Goal: Task Accomplishment & Management: Use online tool/utility

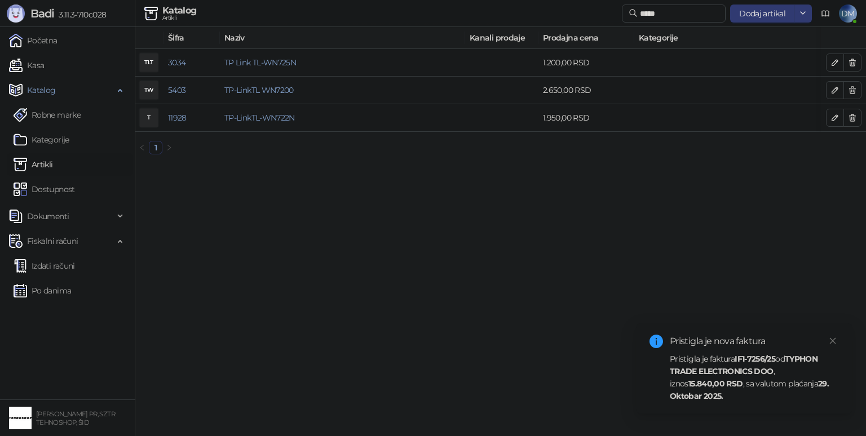
click at [744, 373] on strong "TYPHON TRADE ELECTRONICS DOO" at bounding box center [744, 365] width 148 height 23
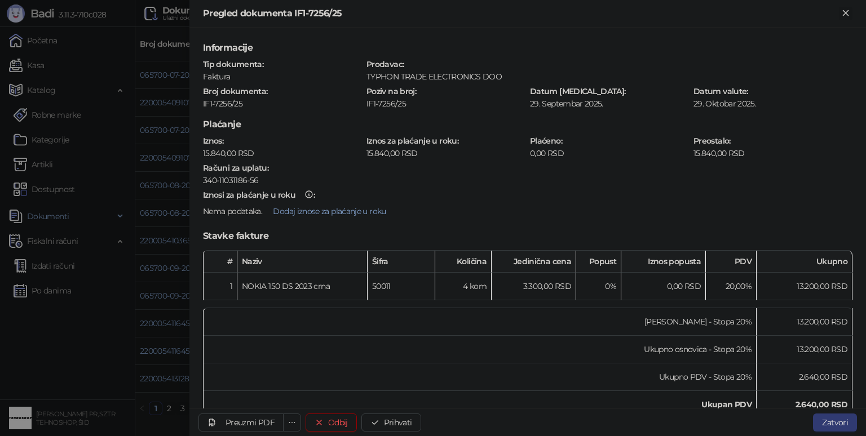
click at [845, 12] on icon "Zatvori" at bounding box center [845, 12] width 5 height 5
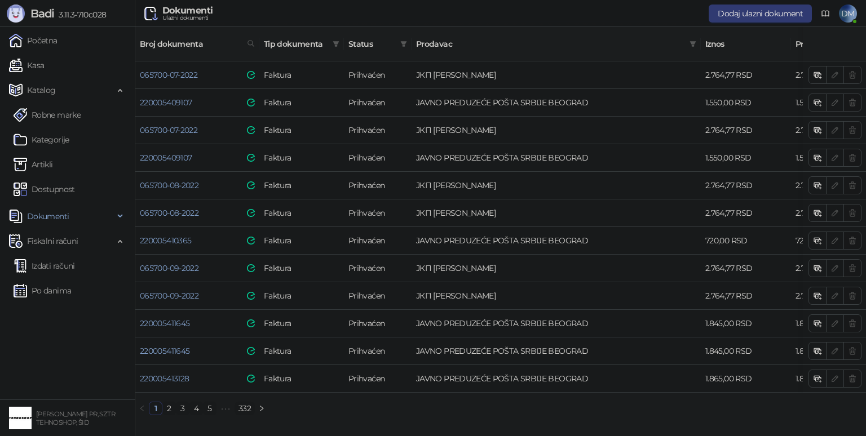
click at [247, 408] on link "332" at bounding box center [244, 408] width 19 height 12
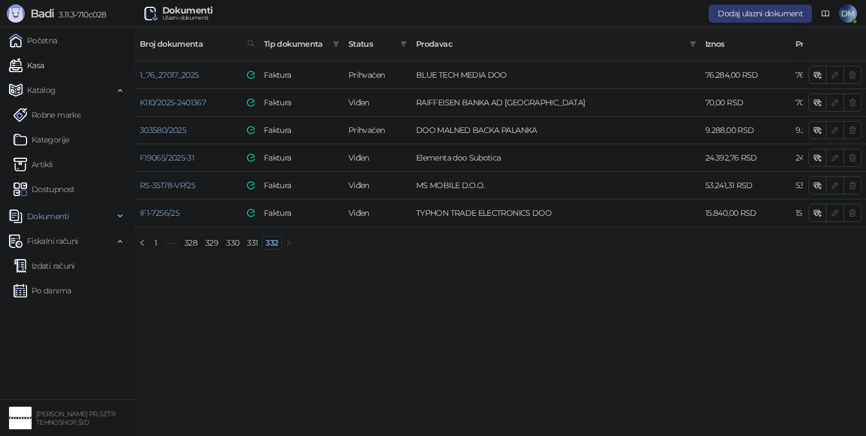
click at [44, 66] on link "Kasa" at bounding box center [26, 65] width 35 height 23
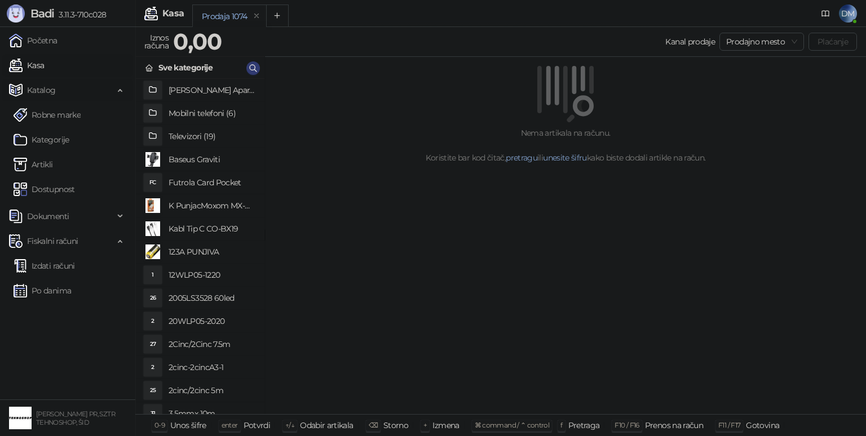
click at [45, 91] on span "Katalog" at bounding box center [41, 90] width 29 height 23
click at [250, 70] on icon "button" at bounding box center [253, 68] width 9 height 9
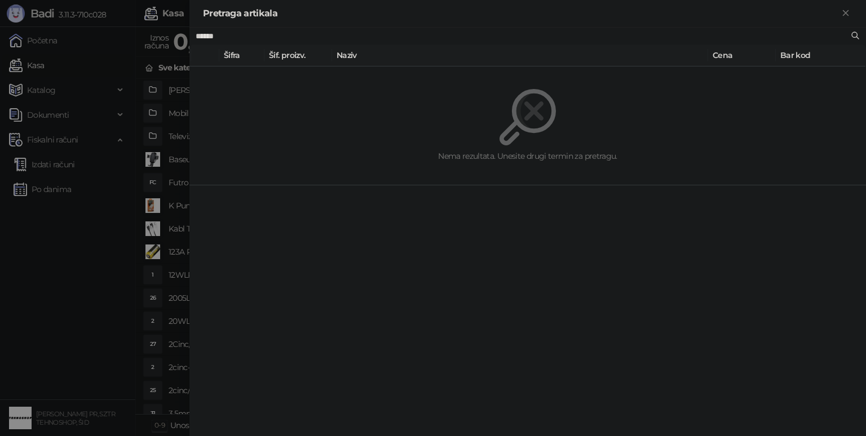
click at [336, 40] on input "******" at bounding box center [522, 36] width 653 height 12
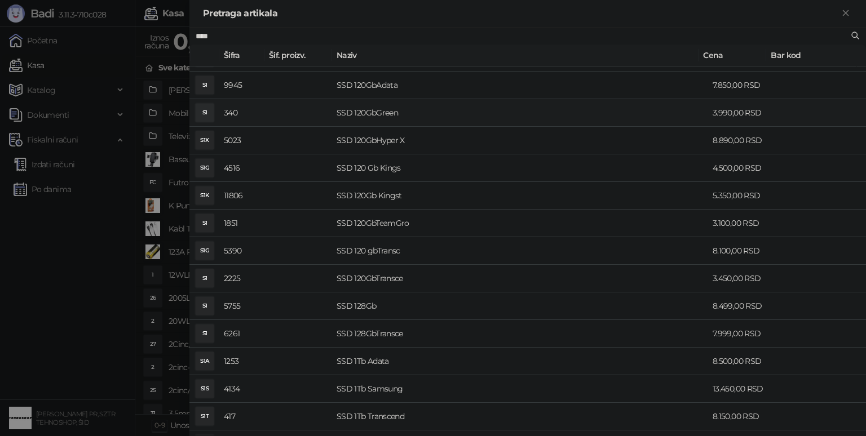
scroll to position [282, 0]
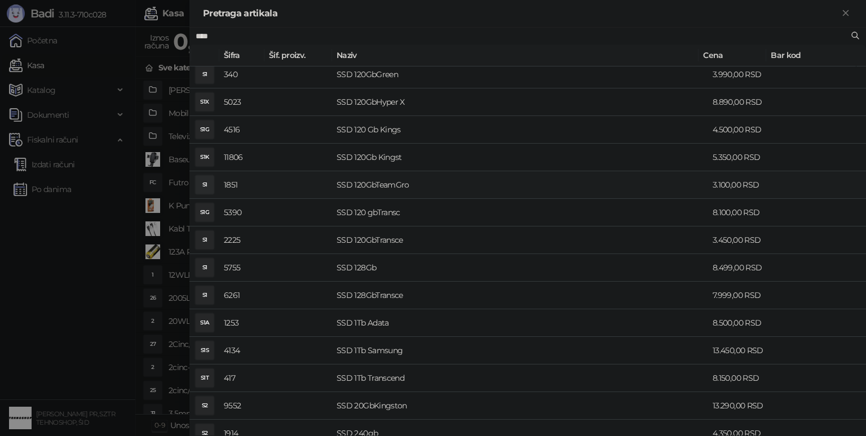
type input "***"
click at [65, 185] on div at bounding box center [433, 218] width 866 height 436
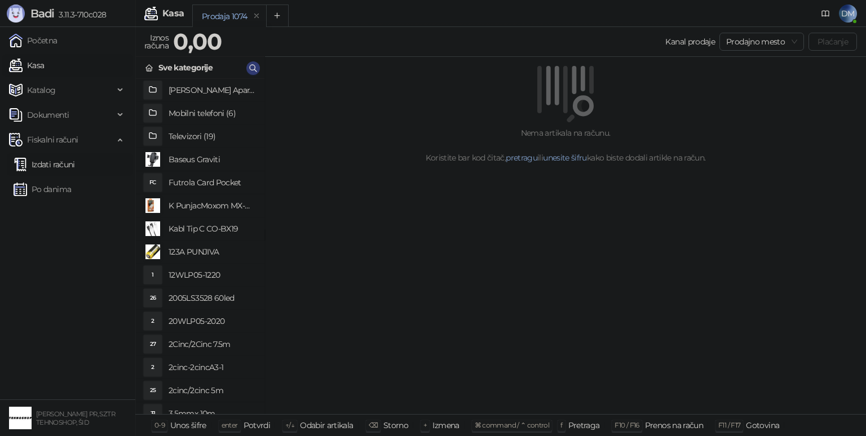
click at [59, 166] on link "Izdati računi" at bounding box center [44, 164] width 61 height 23
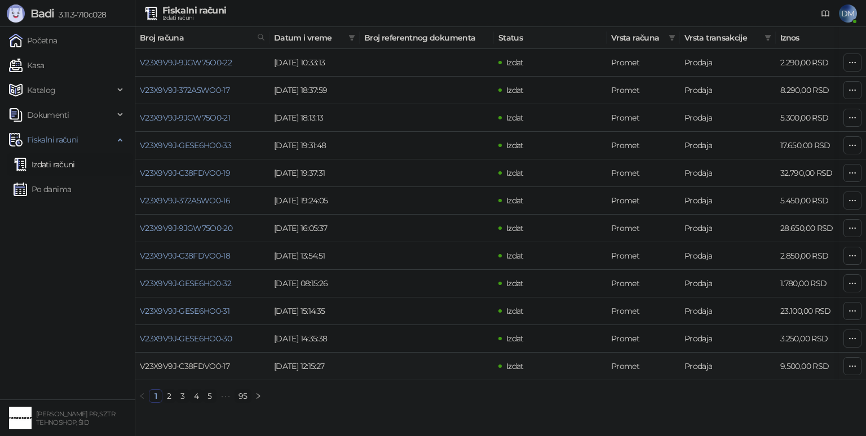
click at [175, 367] on link "V23X9V9J-C38FDVO0-17" at bounding box center [185, 366] width 90 height 10
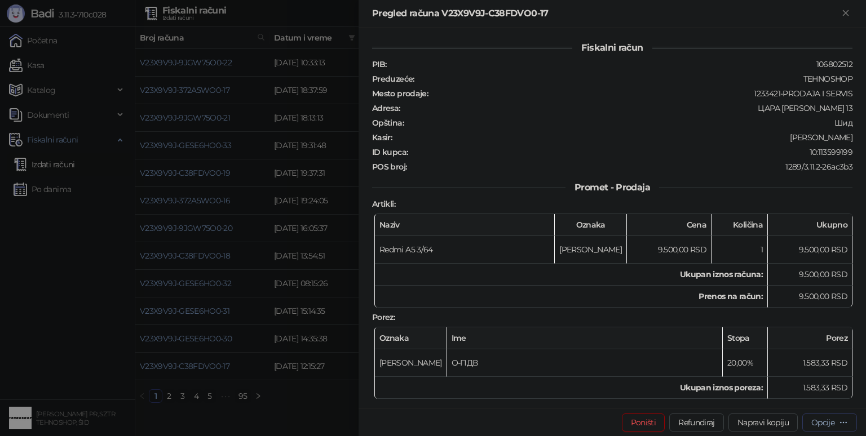
click at [837, 420] on div "Opcije" at bounding box center [829, 422] width 37 height 11
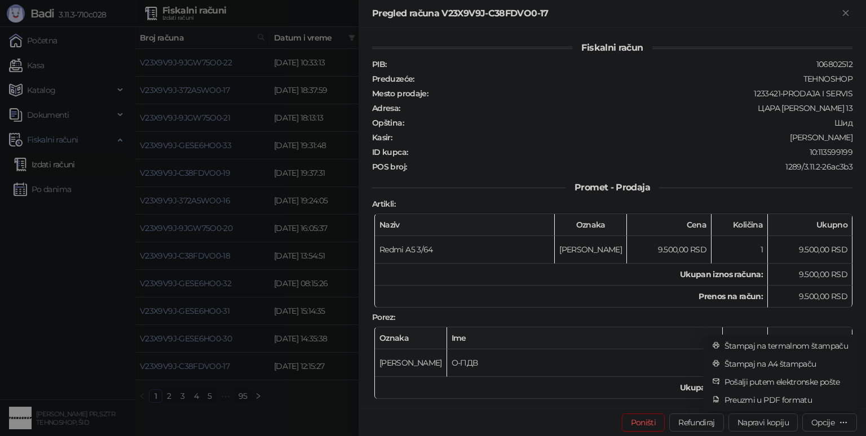
click at [799, 347] on span "Štampaj na termalnom štampaču" at bounding box center [785, 346] width 123 height 12
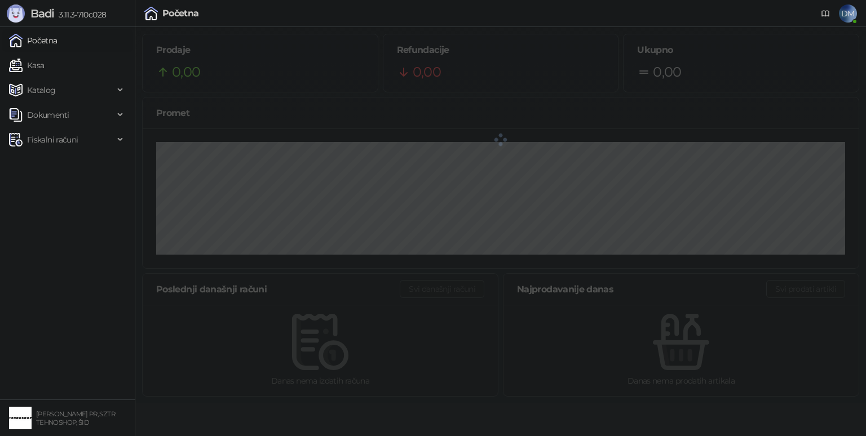
click at [114, 169] on ul "Početna Kasa Katalog Dokumenti Fiskalni računi" at bounding box center [67, 213] width 135 height 373
click at [59, 144] on span "Fiskalni računi" at bounding box center [52, 139] width 51 height 23
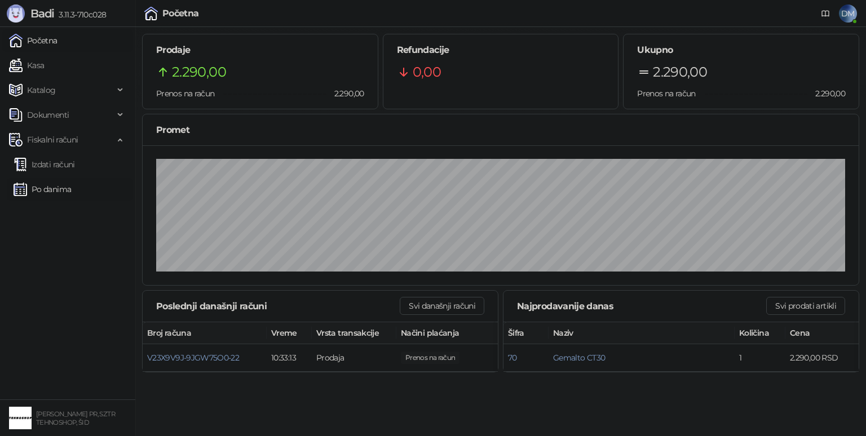
click at [60, 187] on link "Po danima" at bounding box center [42, 189] width 57 height 23
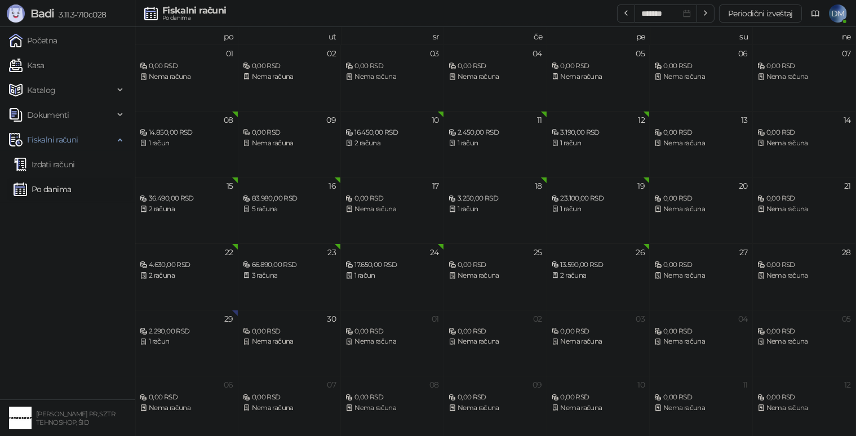
click at [193, 139] on div "1 račun" at bounding box center [187, 143] width 94 height 11
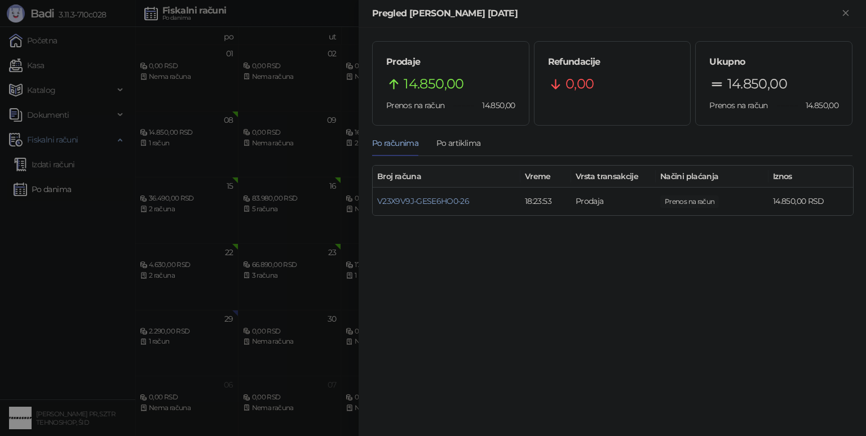
click at [54, 189] on div at bounding box center [433, 218] width 866 height 436
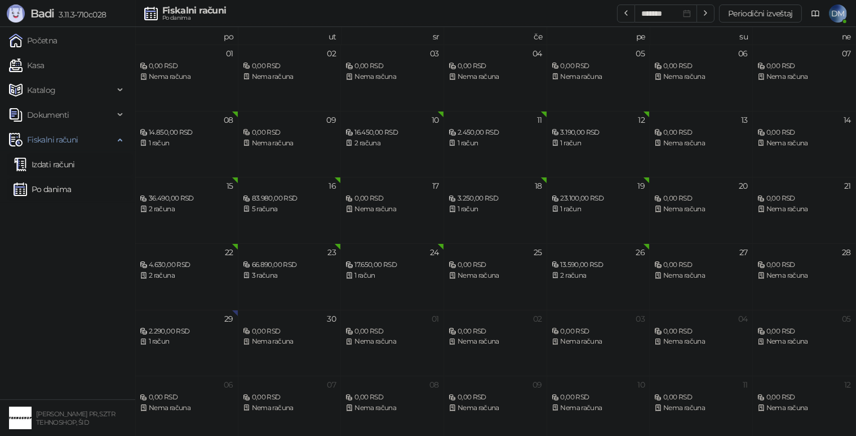
click at [53, 166] on link "Izdati računi" at bounding box center [44, 164] width 61 height 23
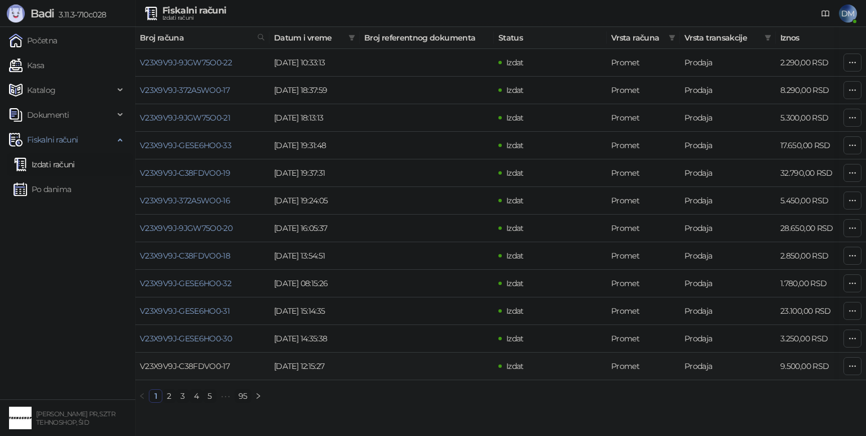
click at [205, 366] on link "V23X9V9J-C38FDVO0-17" at bounding box center [185, 366] width 90 height 10
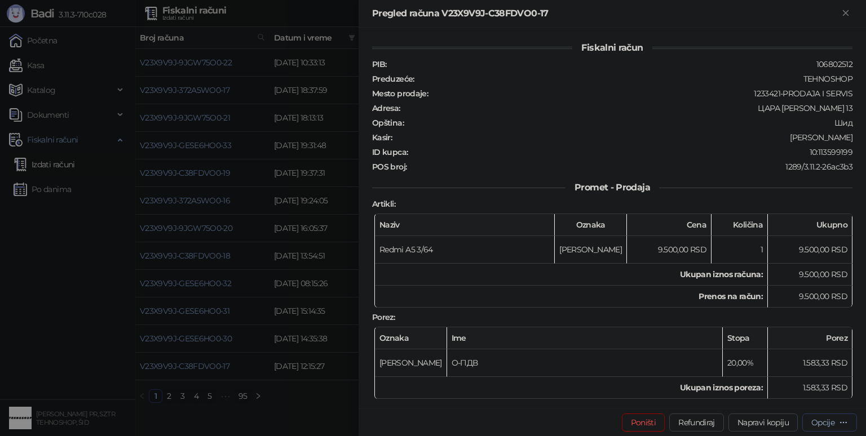
click at [835, 422] on div "Opcije" at bounding box center [829, 422] width 37 height 11
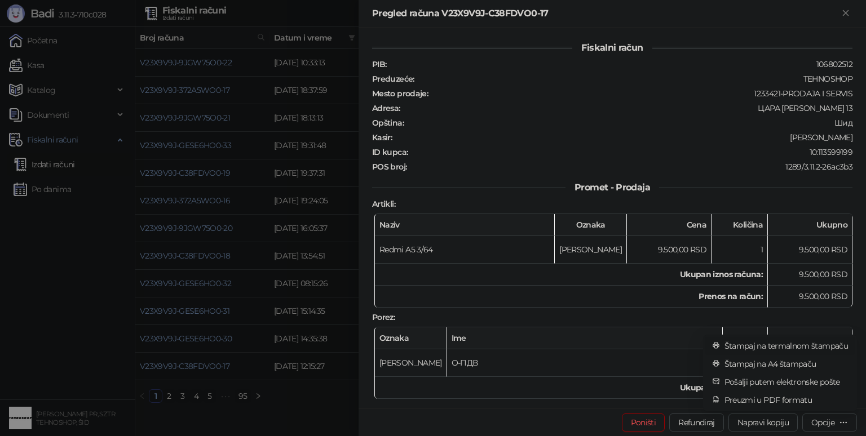
click at [821, 348] on span "Štampaj na termalnom štampaču" at bounding box center [785, 346] width 123 height 12
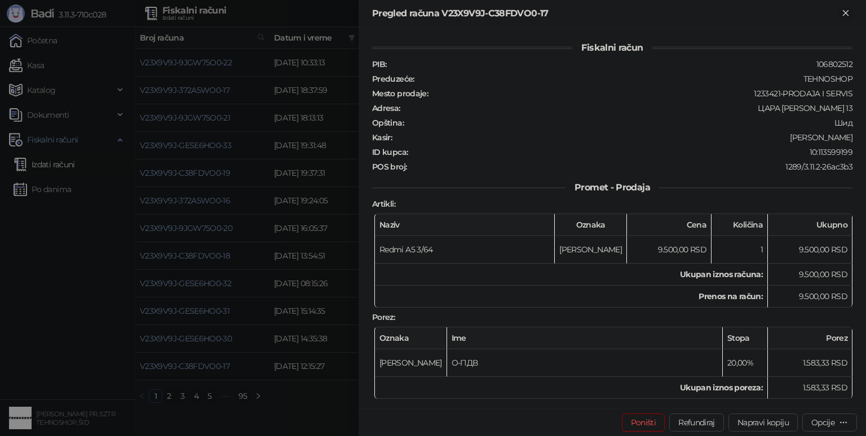
click at [841, 11] on icon "Zatvori" at bounding box center [845, 13] width 10 height 10
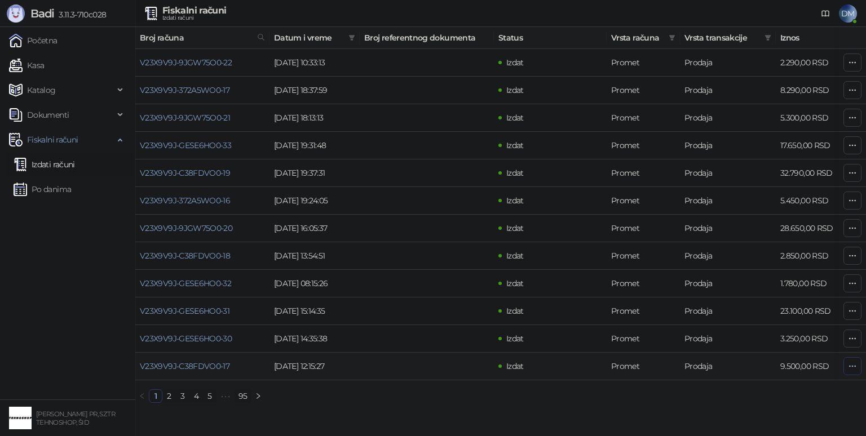
click at [856, 365] on icon "button" at bounding box center [852, 366] width 9 height 9
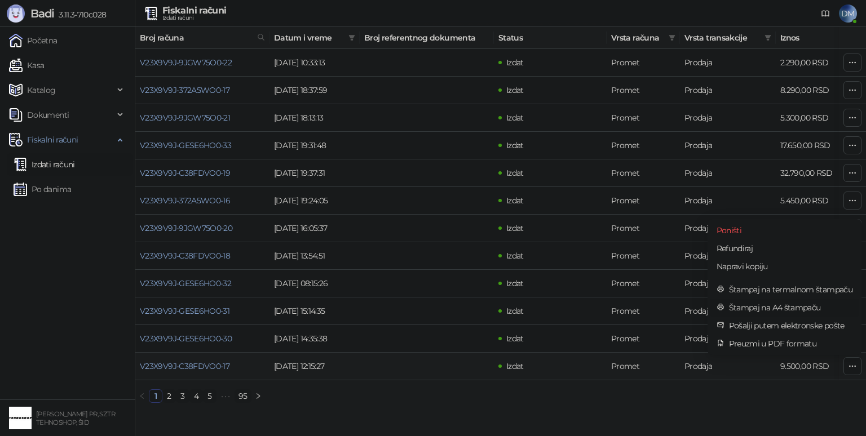
click at [797, 308] on span "Štampaj na A4 štampaču" at bounding box center [790, 308] width 123 height 12
